Goal: Task Accomplishment & Management: Manage account settings

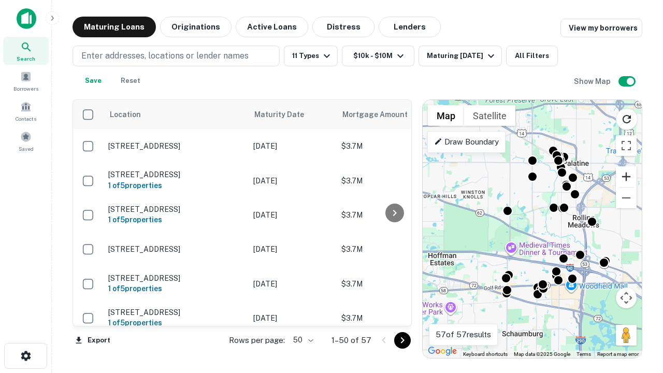
click at [626, 177] on button "Zoom in" at bounding box center [626, 176] width 21 height 21
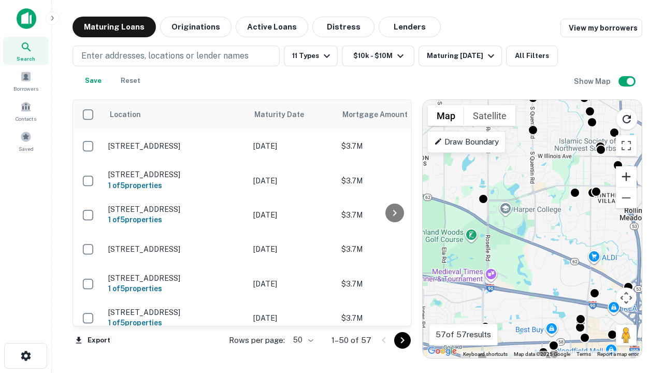
click at [626, 177] on button "Zoom in" at bounding box center [626, 176] width 21 height 21
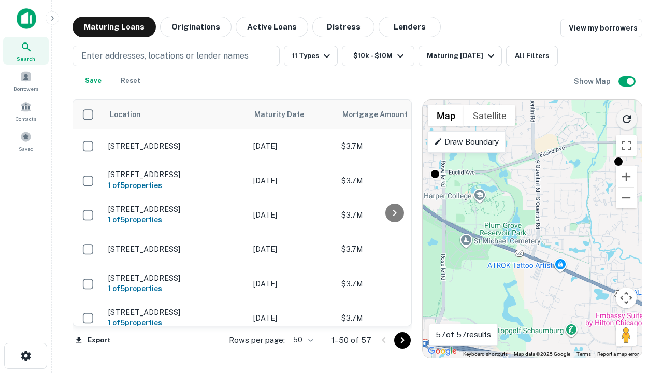
click at [627, 117] on icon "Reload search area" at bounding box center [626, 119] width 12 height 12
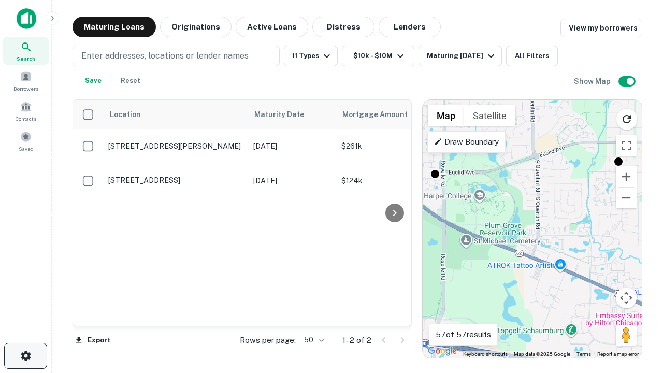
click at [25, 356] on icon "button" at bounding box center [26, 356] width 12 height 12
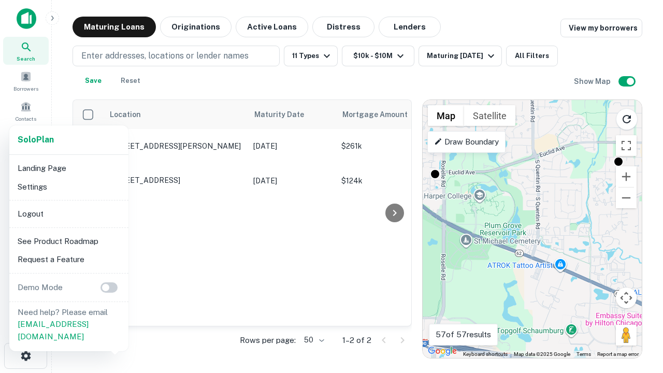
click at [68, 213] on li "Logout" at bounding box center [68, 214] width 111 height 19
